Goal: Entertainment & Leisure: Consume media (video, audio)

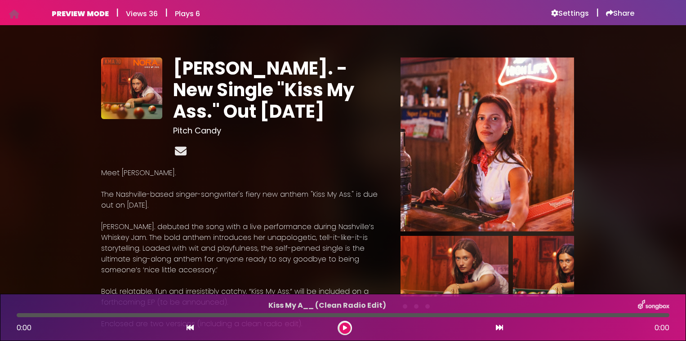
click at [181, 155] on icon at bounding box center [180, 151] width 15 height 12
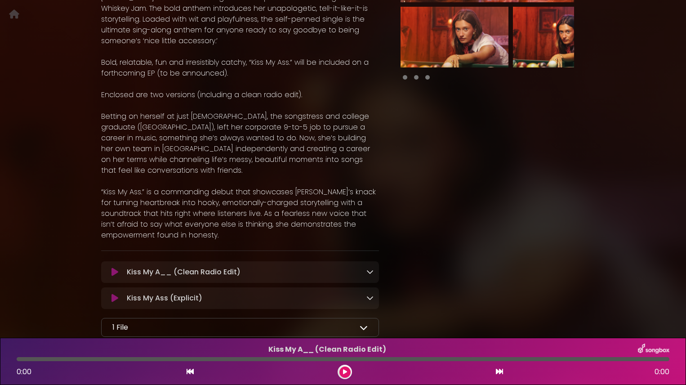
scroll to position [236, 0]
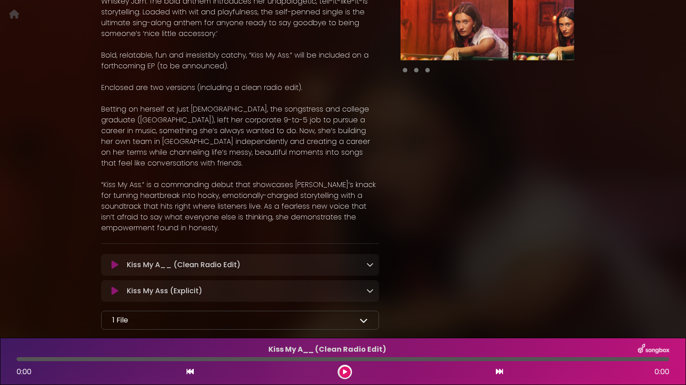
click at [344, 341] on button at bounding box center [344, 371] width 11 height 11
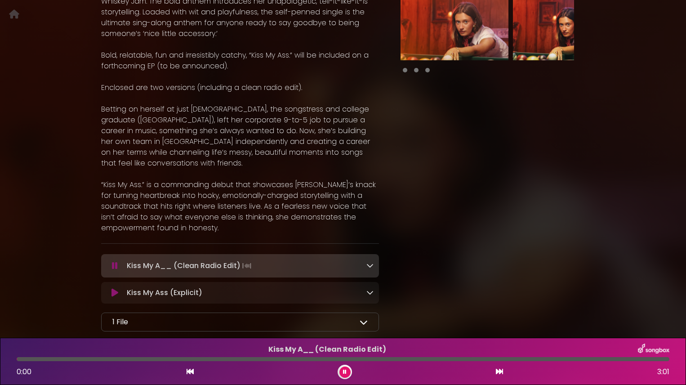
click at [344, 341] on icon at bounding box center [345, 371] width 4 height 5
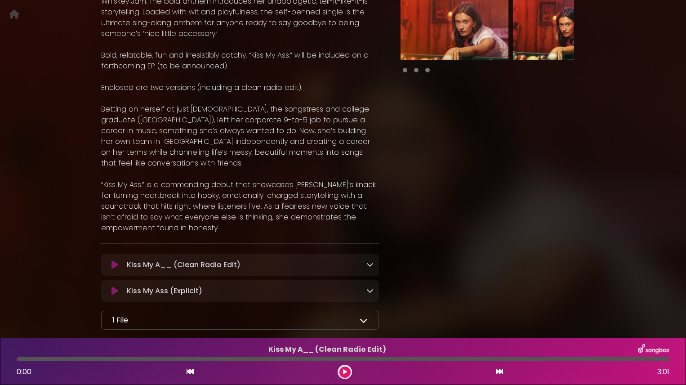
click at [344, 341] on icon at bounding box center [345, 371] width 4 height 5
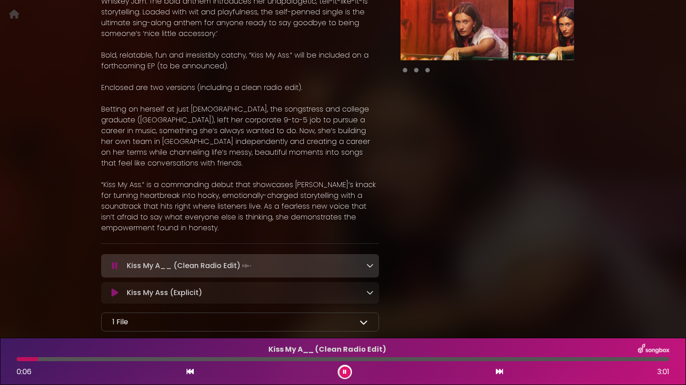
click at [370, 267] on icon at bounding box center [369, 265] width 7 height 7
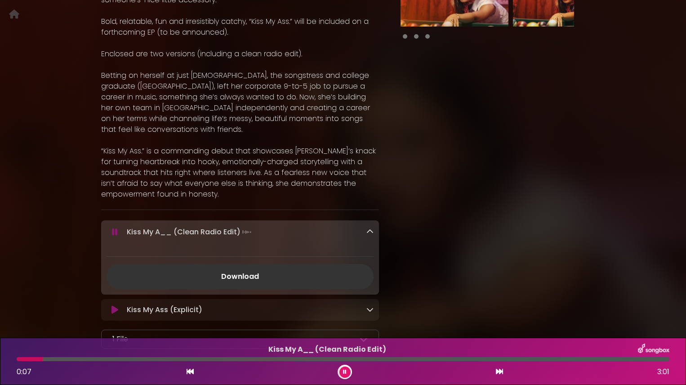
scroll to position [338, 0]
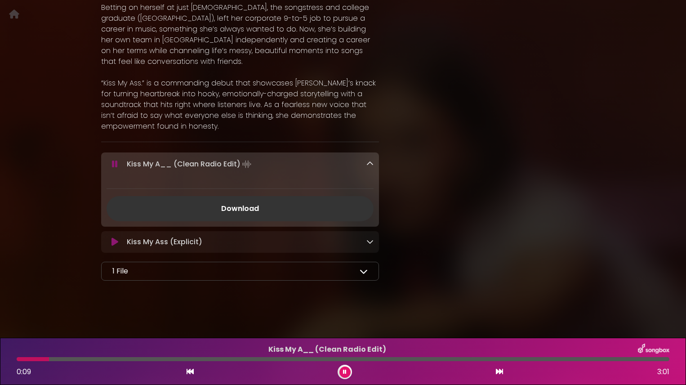
click at [370, 246] on link at bounding box center [369, 241] width 7 height 10
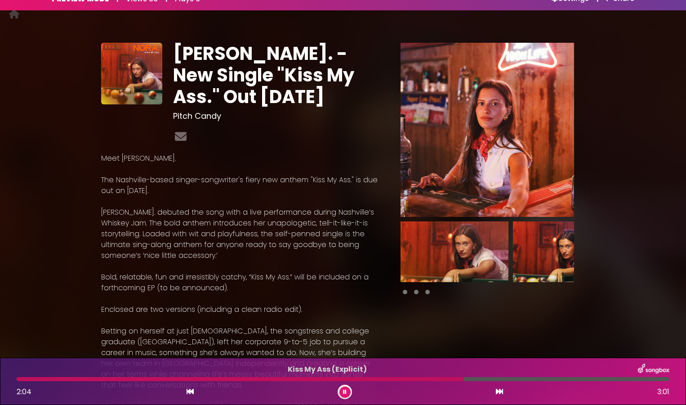
scroll to position [0, 0]
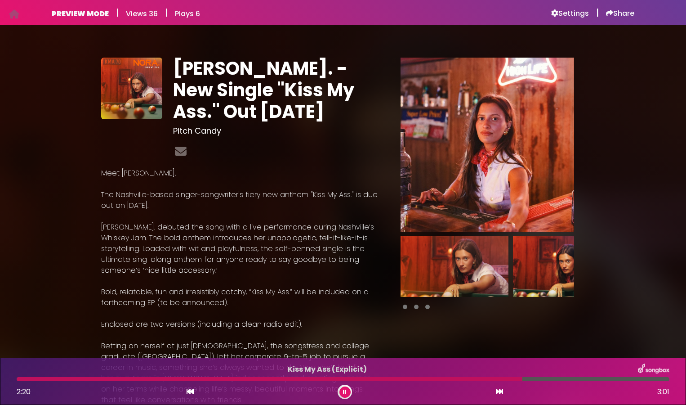
click at [632, 48] on div "NORA. - New Single "Kiss My Ass." Out Nov. 14th Pitch Candy Meet NORA." at bounding box center [342, 360] width 593 height 648
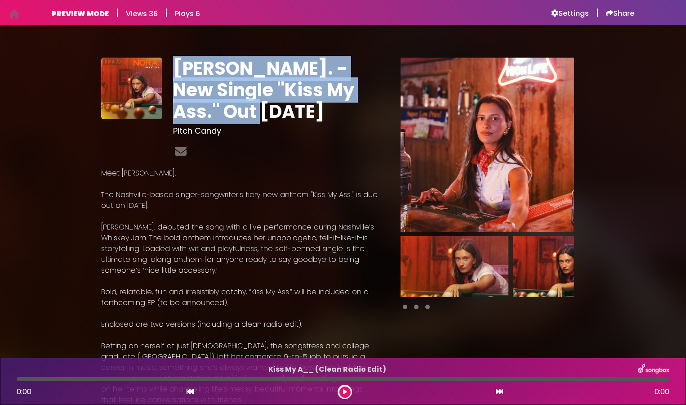
drag, startPoint x: 263, startPoint y: 113, endPoint x: 169, endPoint y: 74, distance: 102.2
click at [169, 74] on div "NORA. - New Single "Kiss My Ass." Out Nov. 14th Pitch Candy" at bounding box center [276, 109] width 216 height 103
copy h1 "[PERSON_NAME]. - New Single "Kiss My Ass." Out [DATE]"
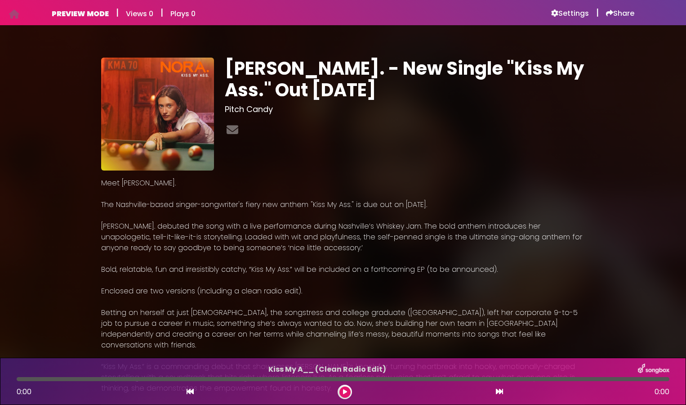
click at [184, 110] on img at bounding box center [157, 114] width 113 height 113
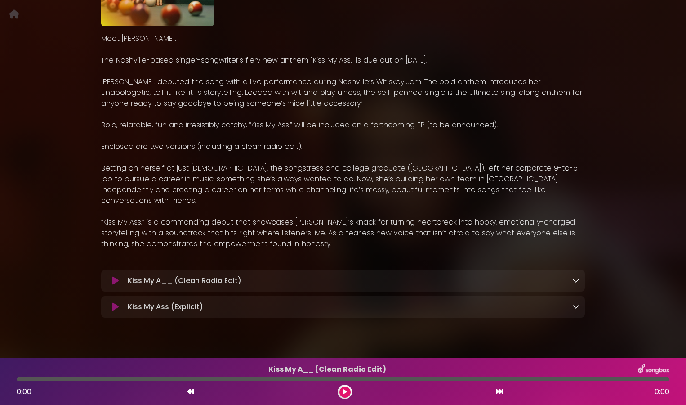
scroll to position [143, 0]
click at [317, 276] on p "Kiss My A__ (Clean Radio Edit) Loading Track..." at bounding box center [350, 281] width 445 height 11
click at [575, 277] on icon at bounding box center [575, 280] width 7 height 7
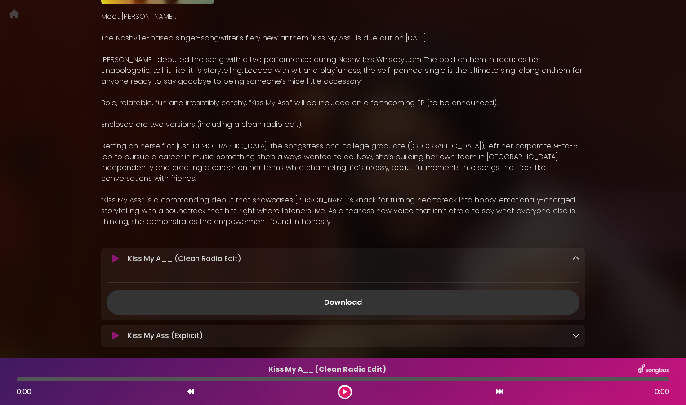
scroll to position [202, 0]
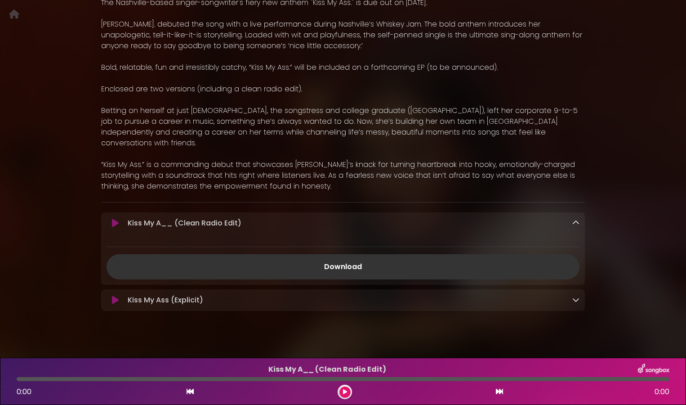
click at [575, 296] on icon at bounding box center [575, 299] width 7 height 7
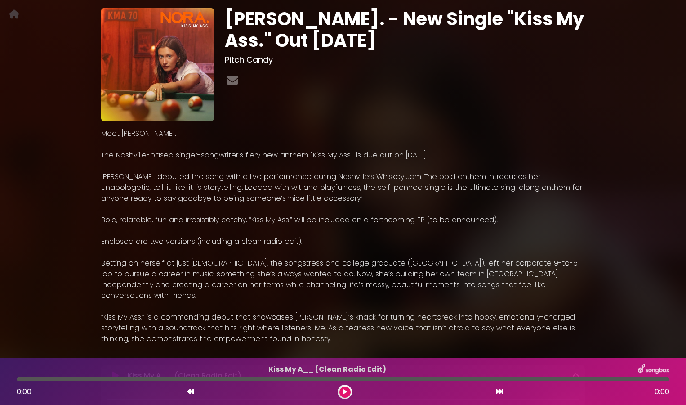
scroll to position [0, 0]
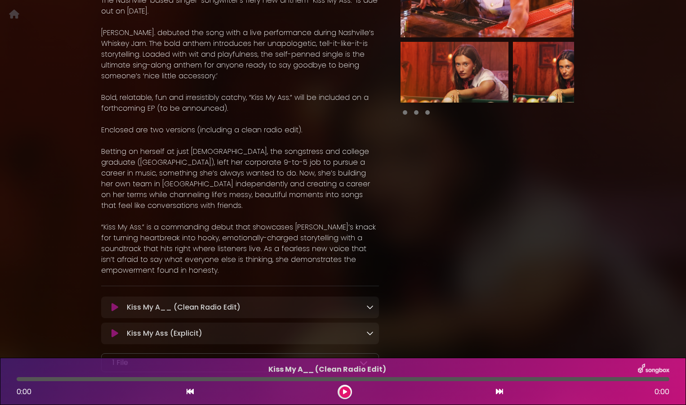
scroll to position [266, 0]
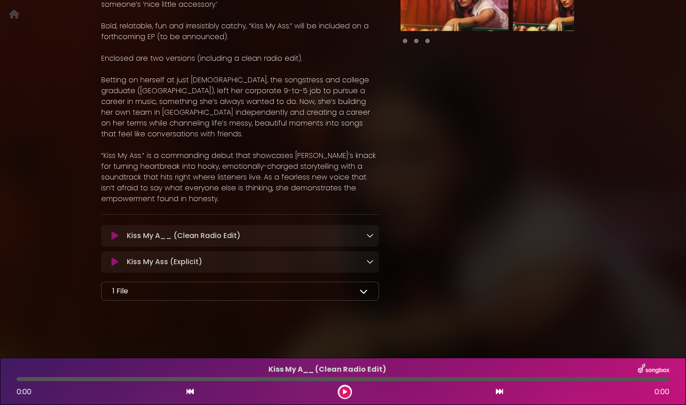
click at [369, 293] on div "1 File NORA_KissMyAss_Lyrics.pdf" at bounding box center [240, 290] width 278 height 19
click at [362, 293] on icon at bounding box center [364, 291] width 8 height 8
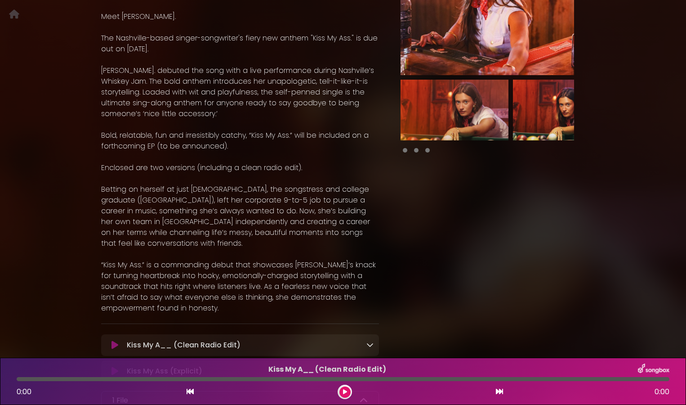
scroll to position [0, 0]
